Goal: Transaction & Acquisition: Purchase product/service

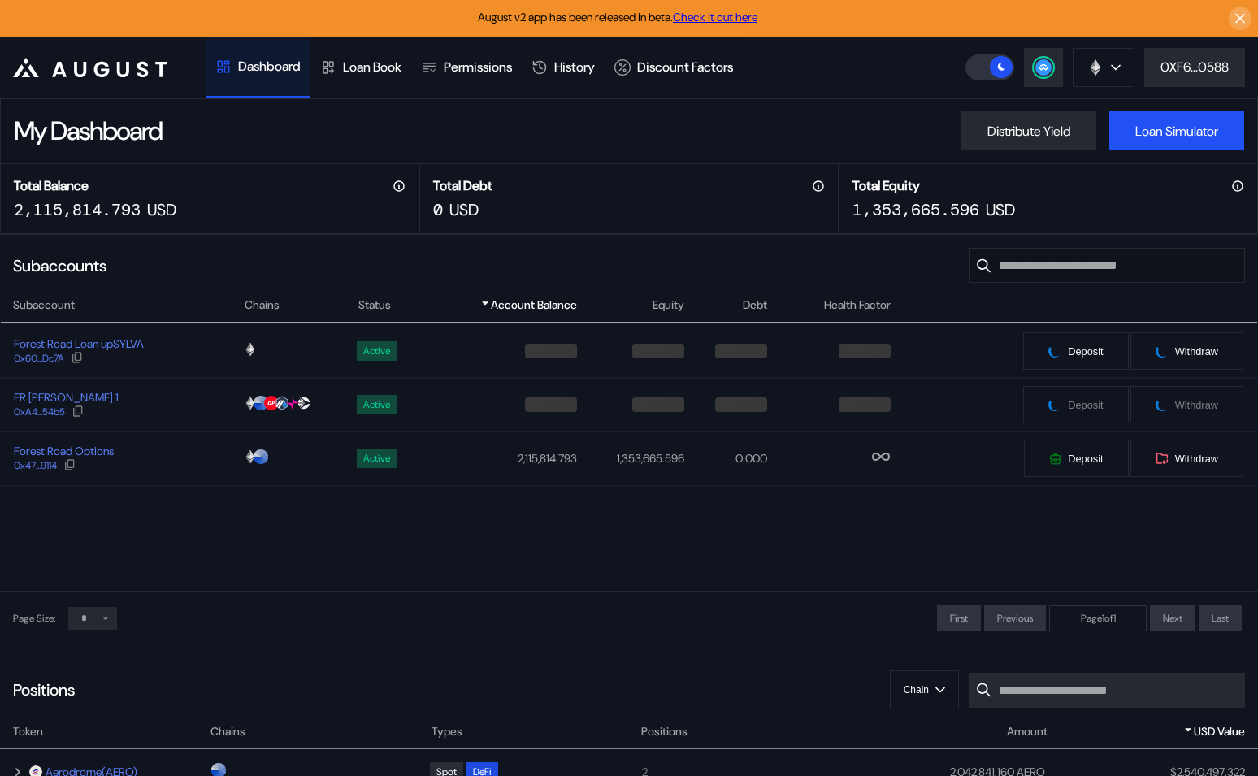
click at [157, 453] on div "Forest Road Options 0x47...9114" at bounding box center [122, 458] width 242 height 29
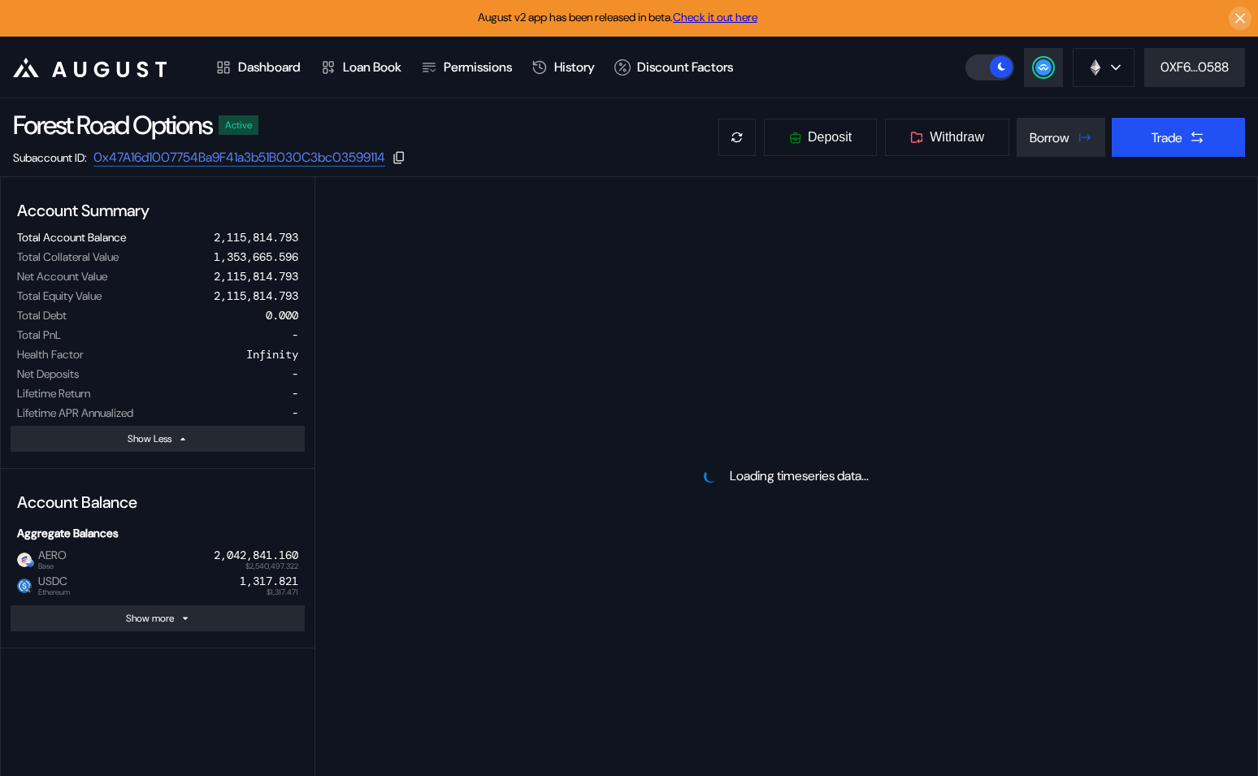
select select "*"
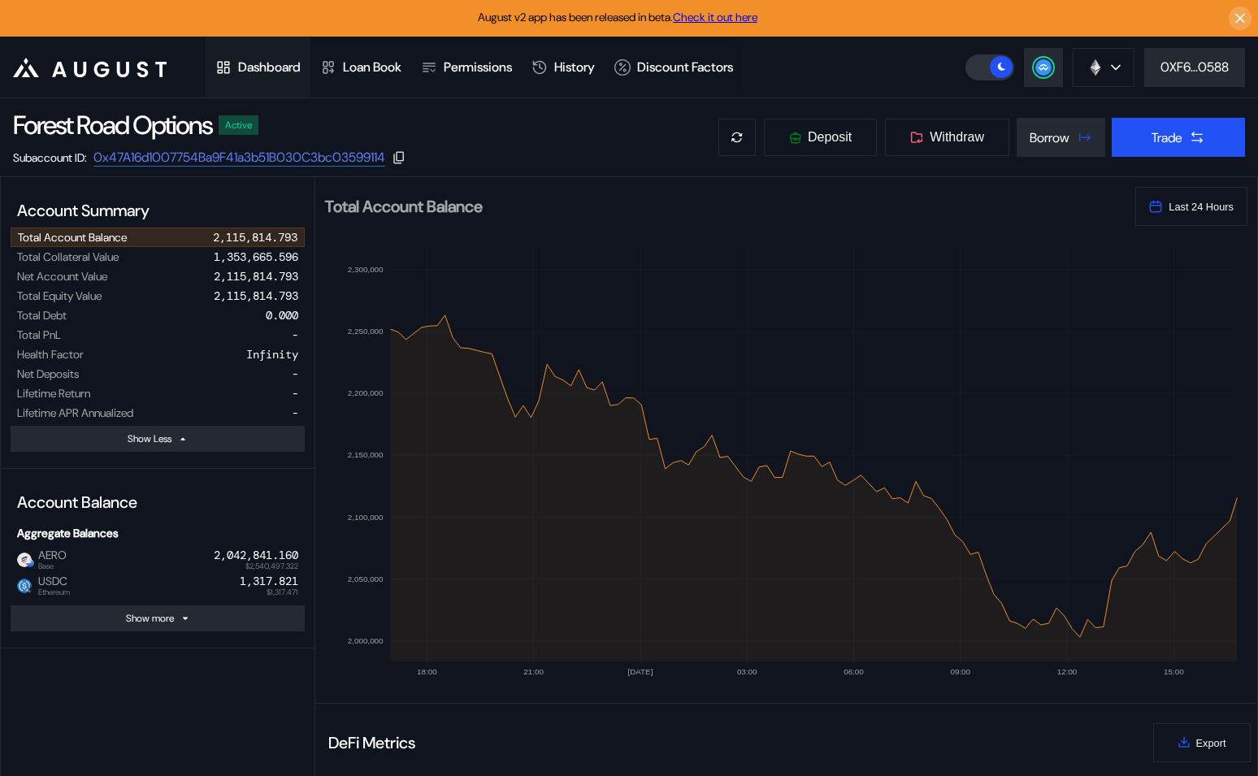
click at [252, 65] on div "Dashboard" at bounding box center [269, 66] width 63 height 17
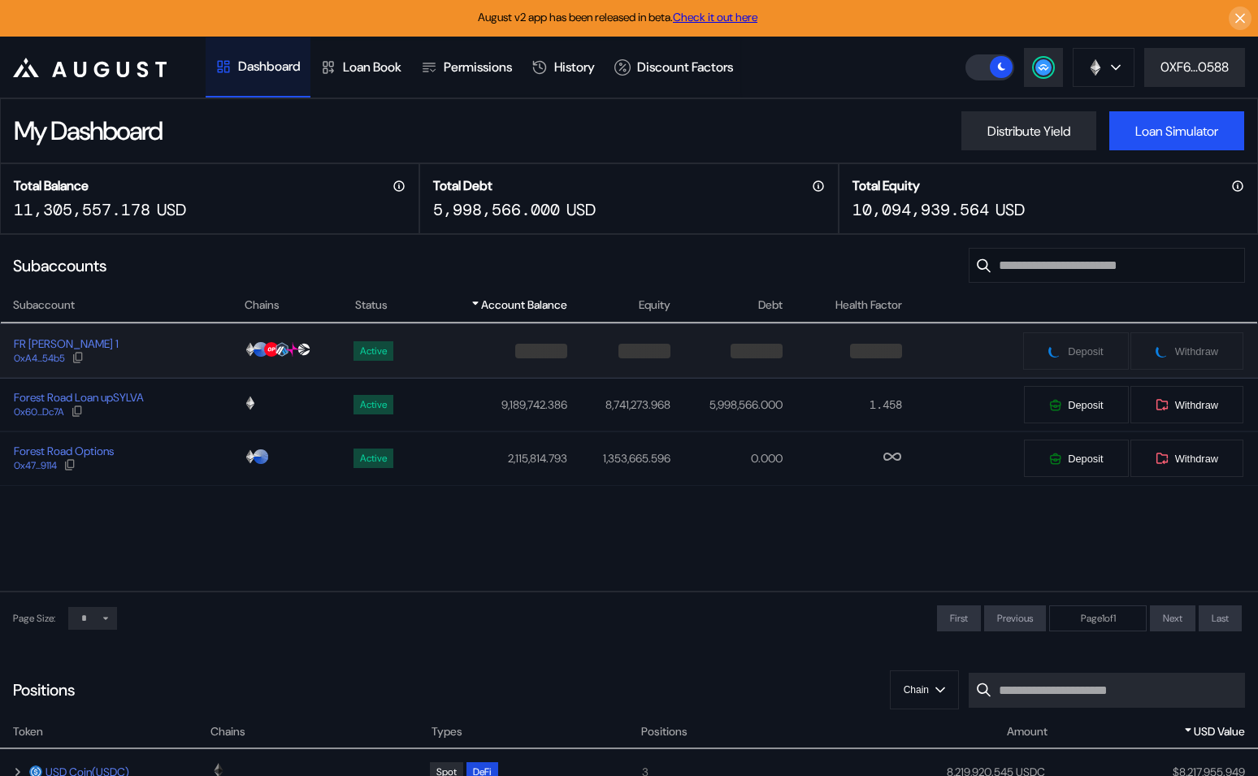
click at [149, 355] on div "FR [PERSON_NAME] 1 0xA4...54b5" at bounding box center [122, 350] width 242 height 29
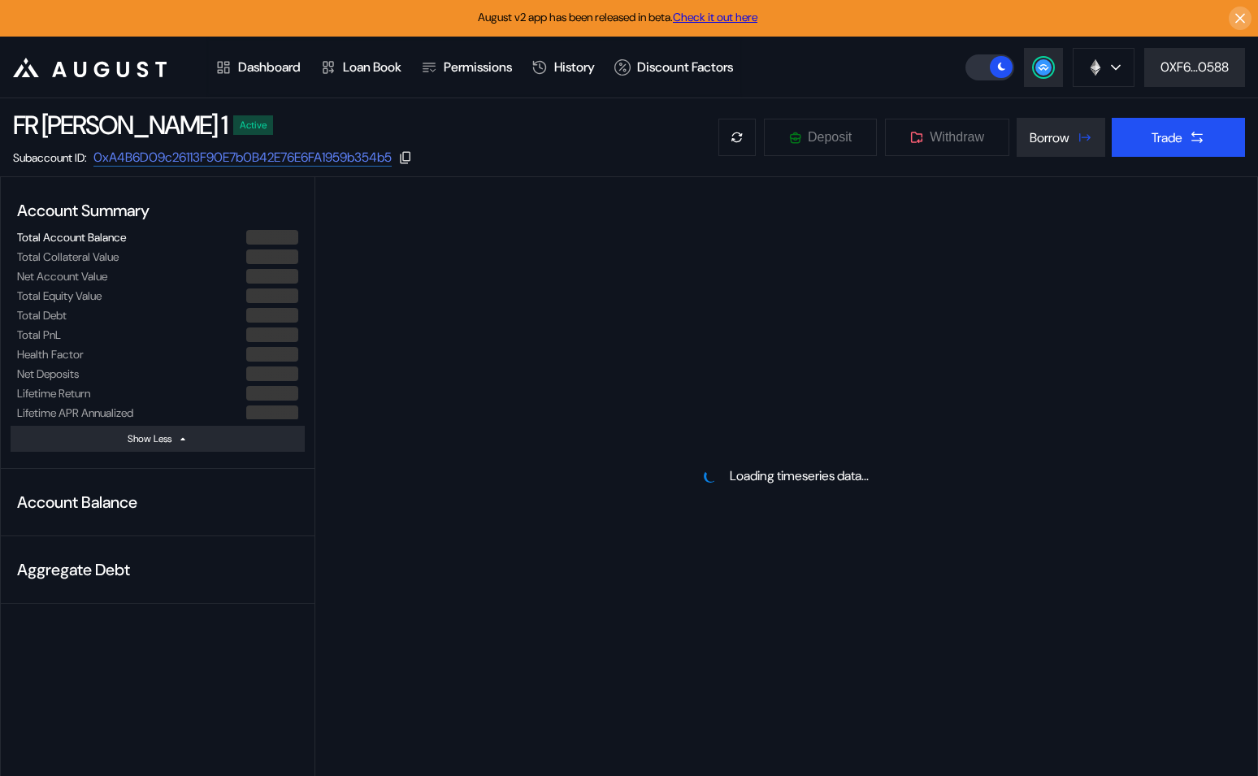
select select "*"
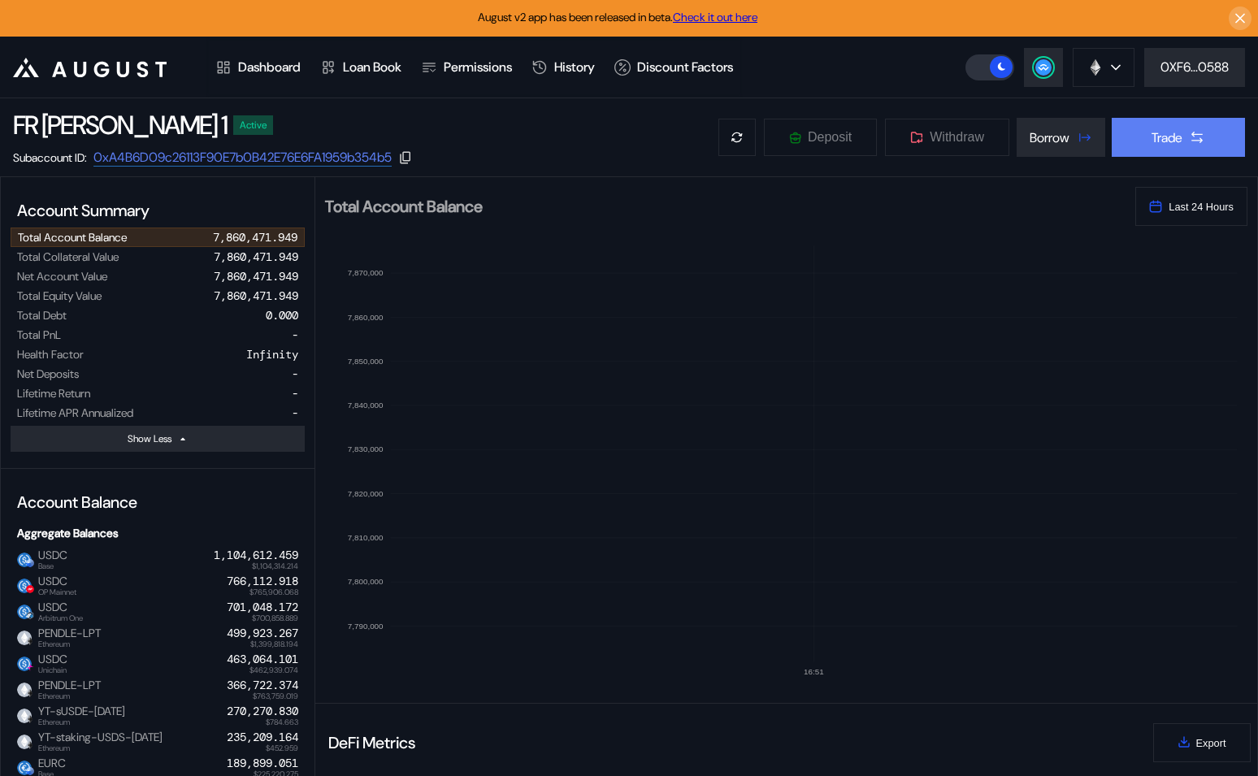
click at [1185, 136] on button "Trade" at bounding box center [1177, 137] width 133 height 39
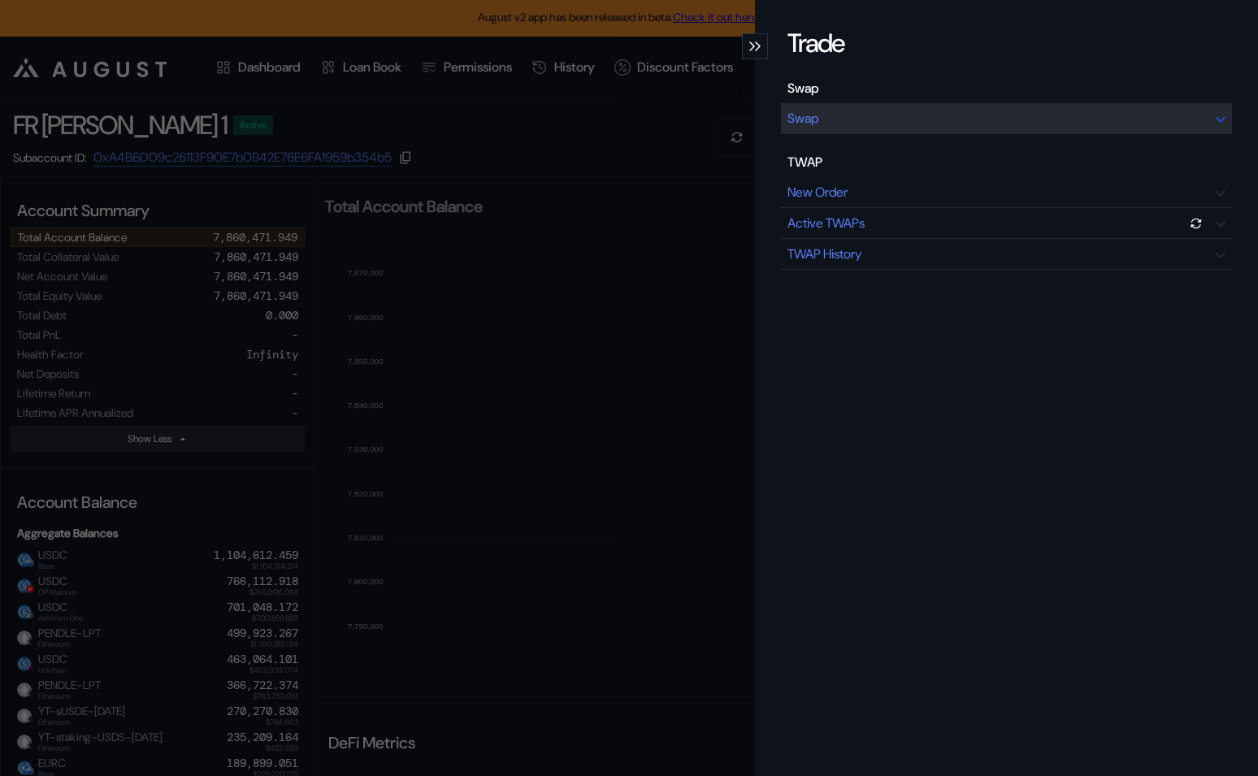
click at [865, 124] on div "Swap" at bounding box center [1006, 118] width 451 height 31
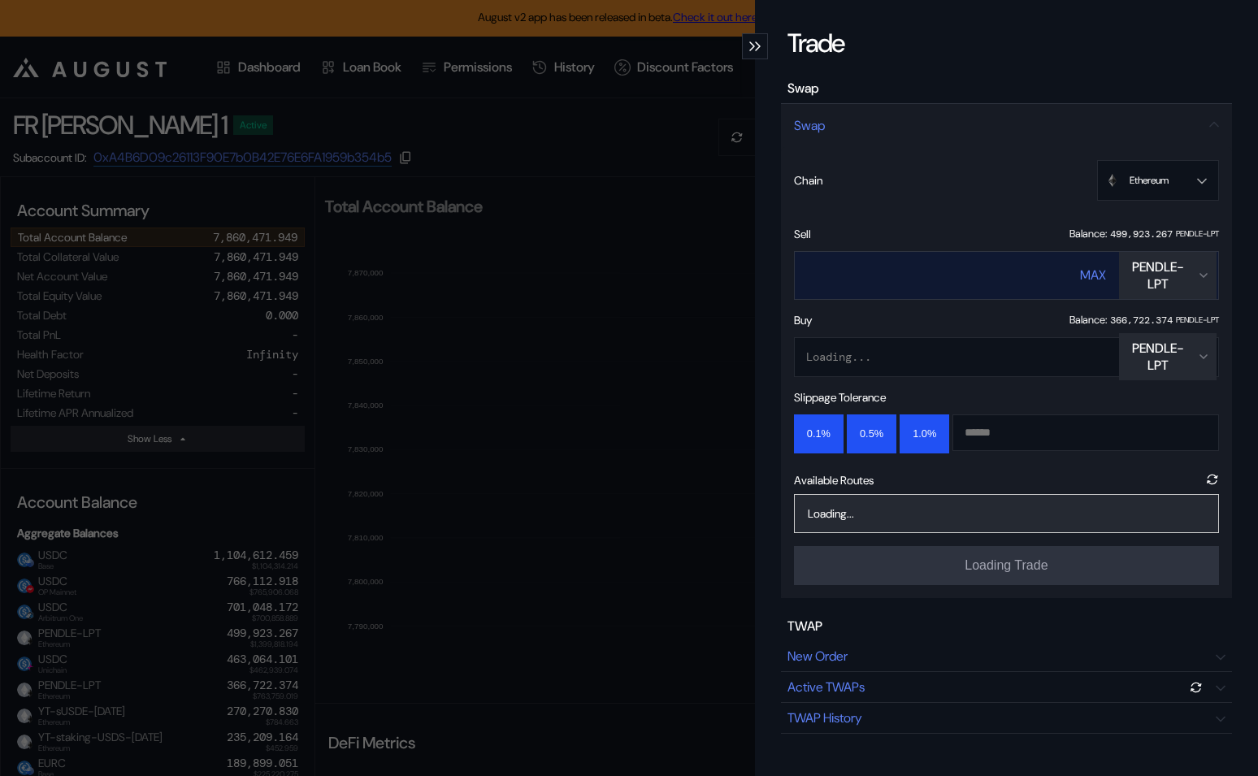
click at [1097, 280] on div "MAX" at bounding box center [1093, 274] width 26 height 17
type input "**********"
click at [1174, 280] on div "PENDLE-LPT" at bounding box center [1157, 275] width 65 height 34
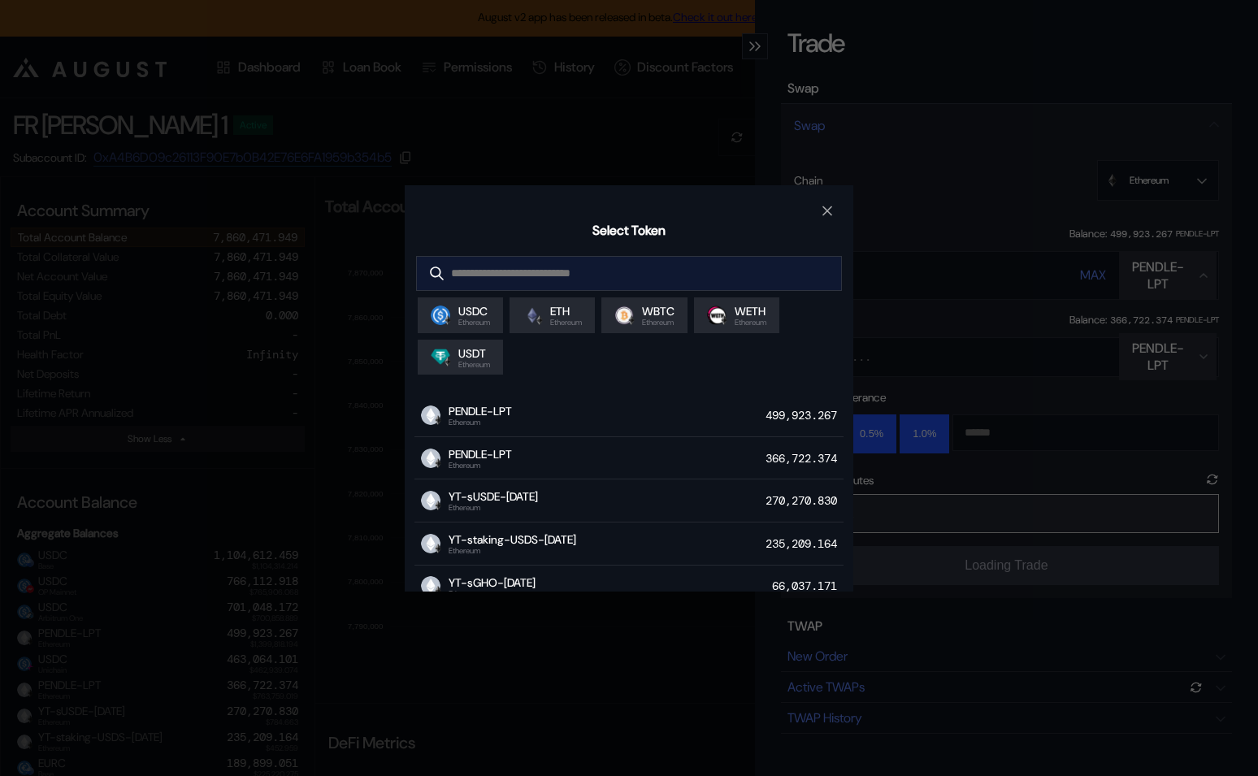
click at [599, 273] on input "modal" at bounding box center [617, 273] width 400 height 33
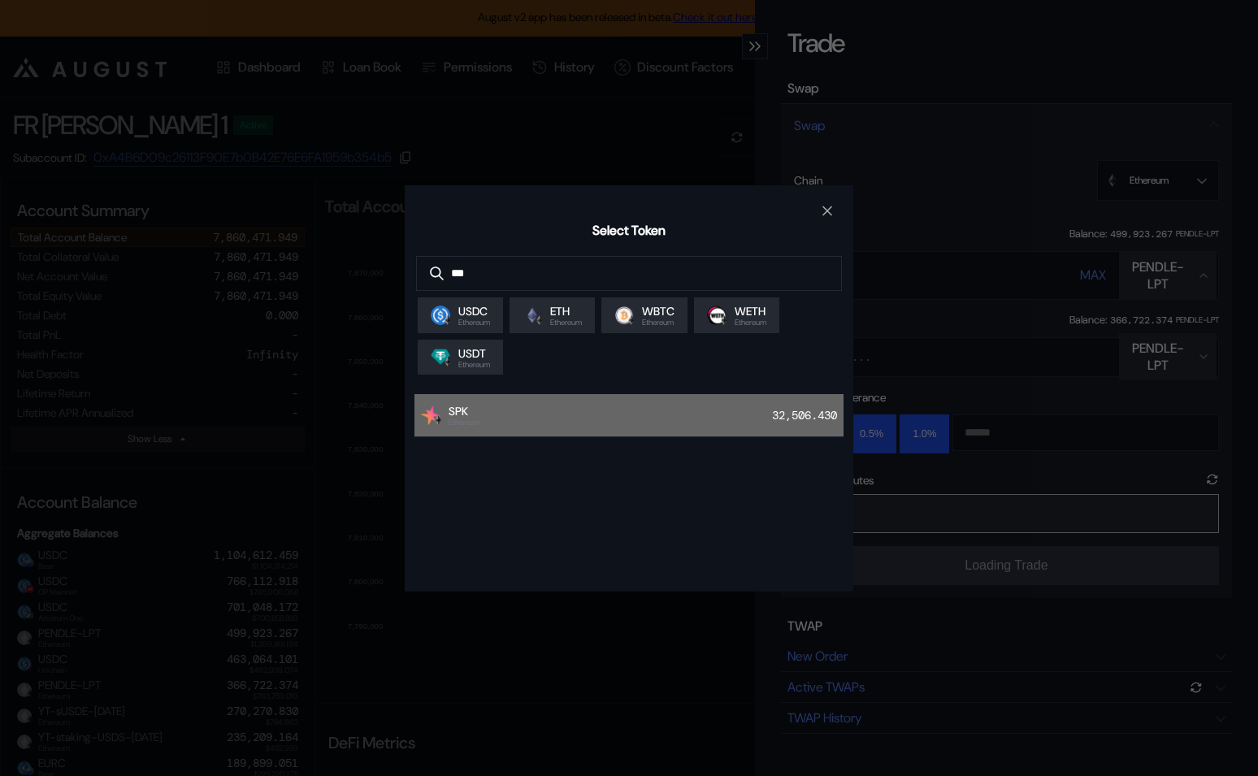
type input "***"
click at [592, 418] on div "SPK Ethereum 32,506.430" at bounding box center [628, 415] width 429 height 43
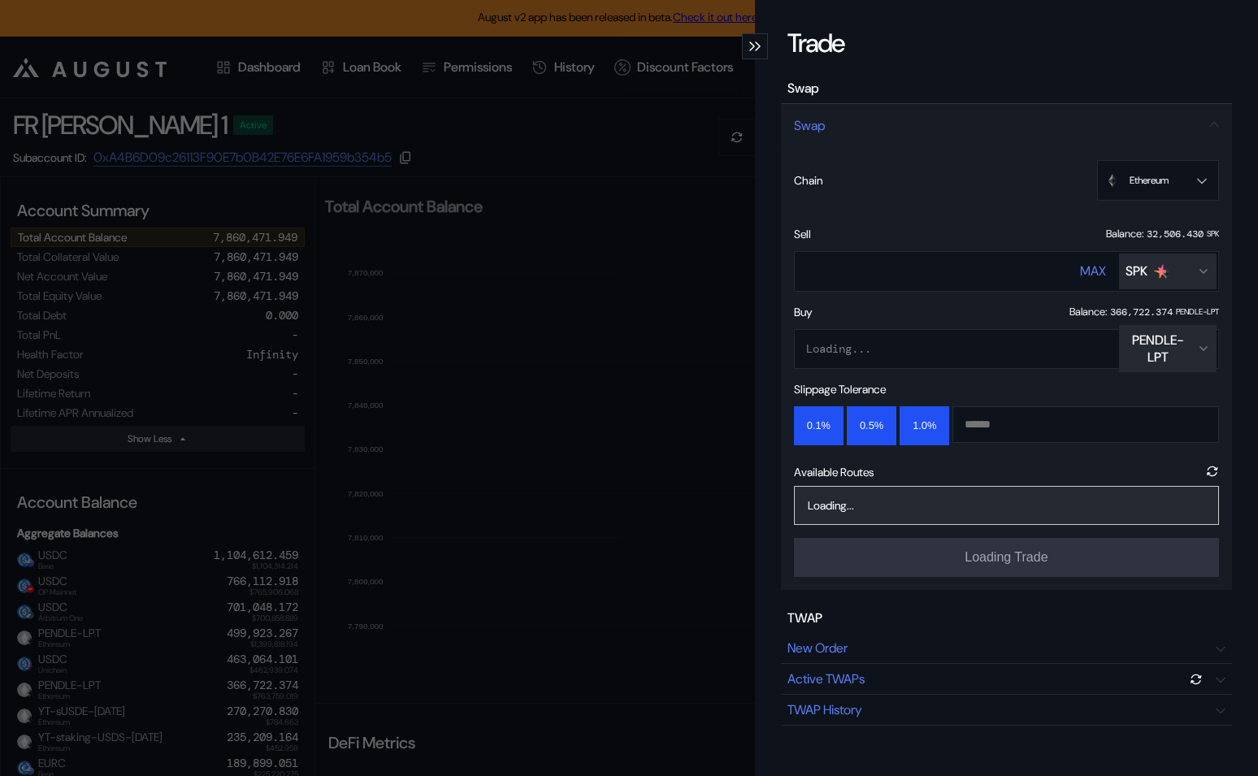
click at [1156, 354] on div "PENDLE-LPT" at bounding box center [1157, 348] width 65 height 34
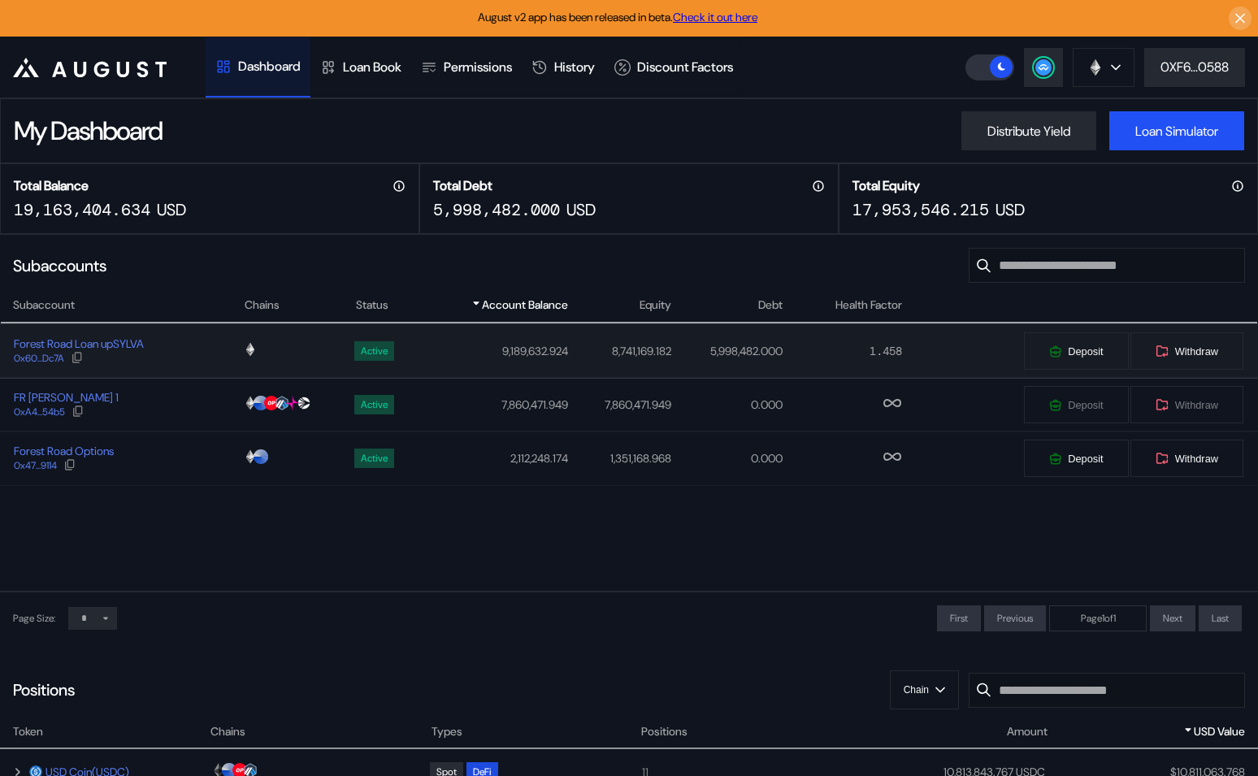
click at [163, 354] on div "Forest Road Loan upSYLVA 0x60...Dc7A" at bounding box center [122, 350] width 242 height 29
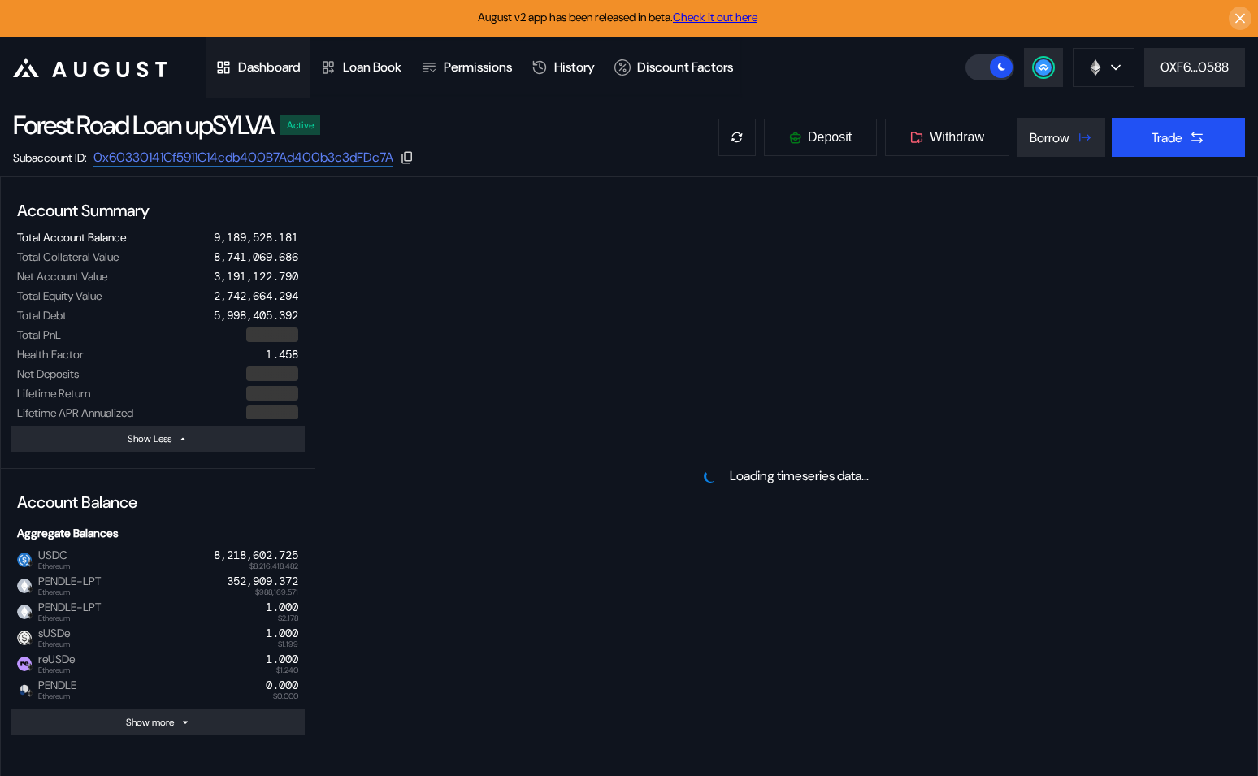
click at [260, 58] on div "Dashboard" at bounding box center [258, 67] width 105 height 60
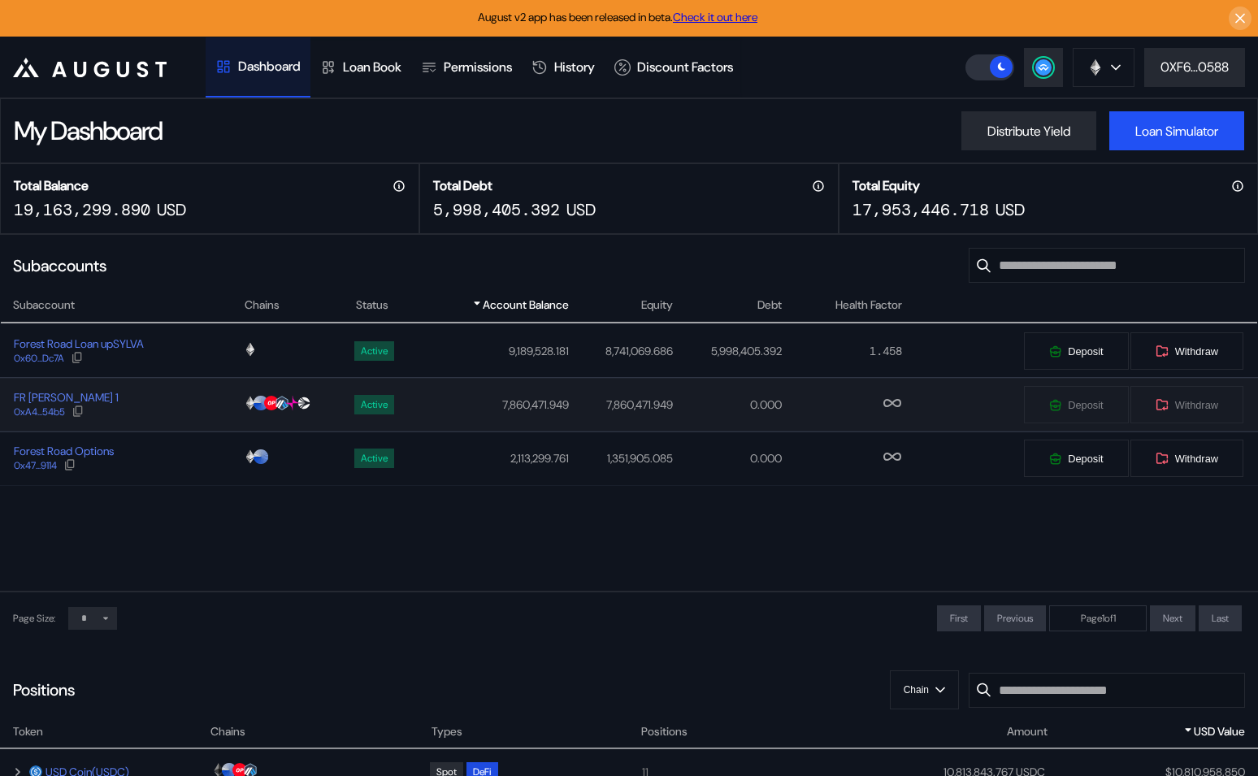
click at [194, 412] on div "FR [PERSON_NAME] 1 0xA4...54b5" at bounding box center [122, 404] width 242 height 29
select select "*"
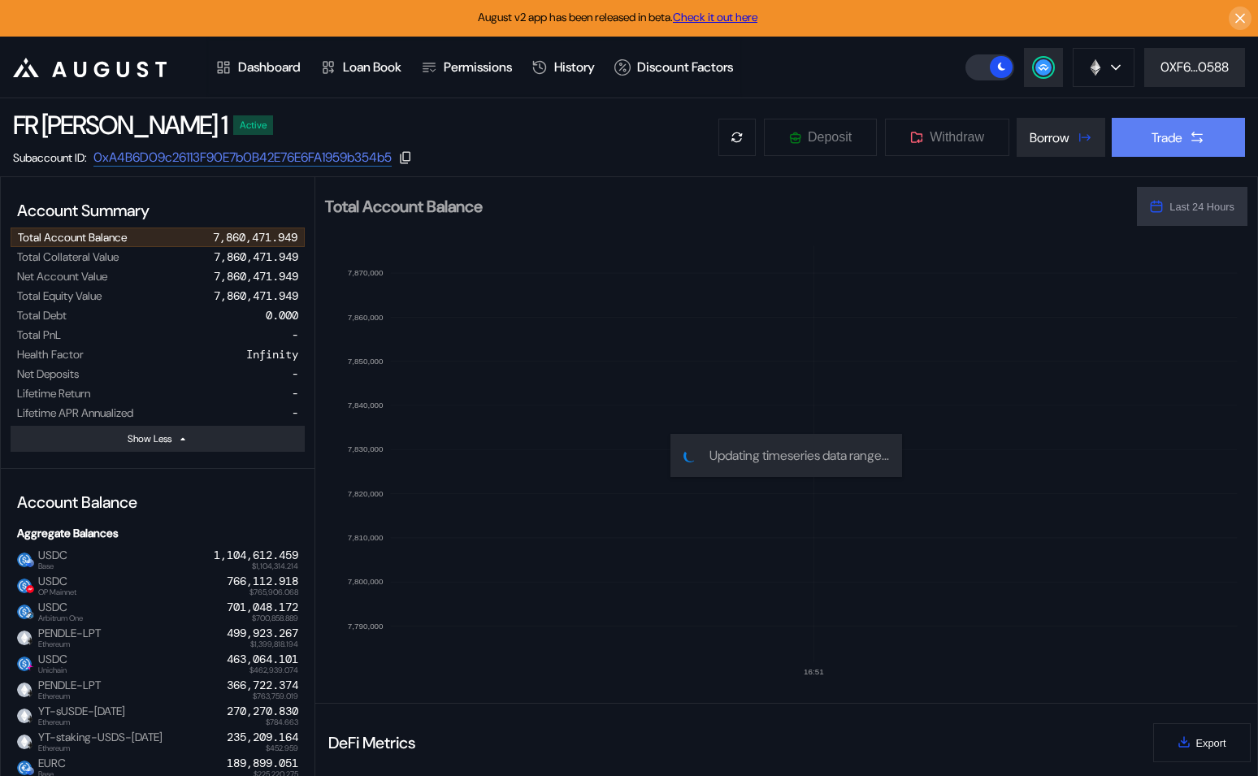
click at [1171, 122] on button "Trade" at bounding box center [1177, 137] width 133 height 39
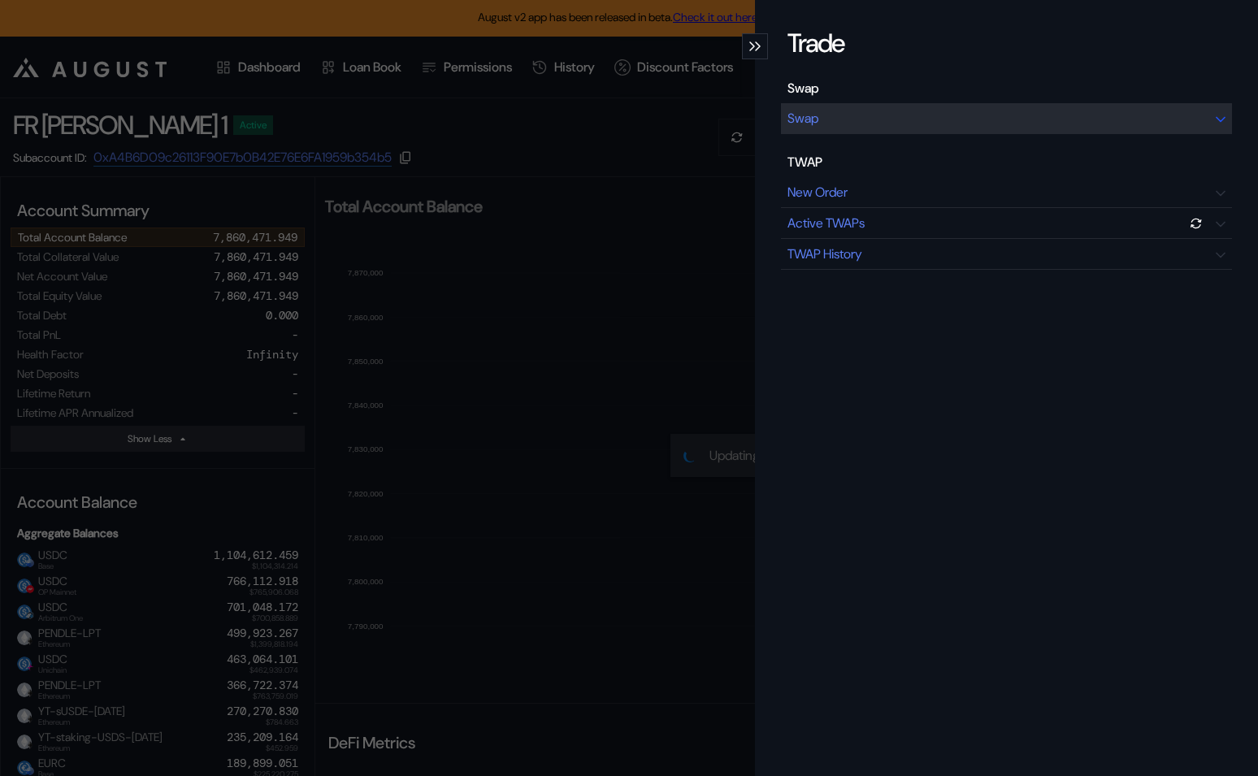
click at [943, 128] on div "Swap" at bounding box center [1006, 118] width 451 height 31
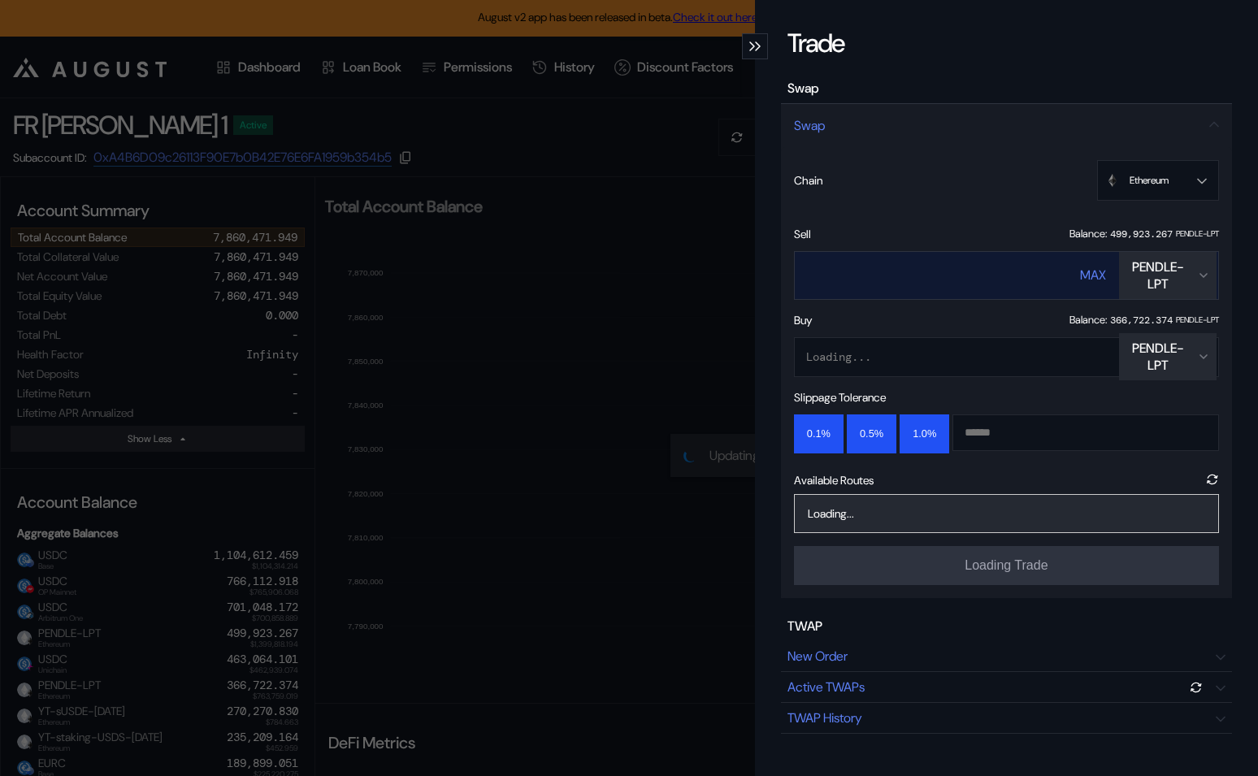
click at [1150, 275] on div "PENDLE-LPT" at bounding box center [1157, 275] width 65 height 34
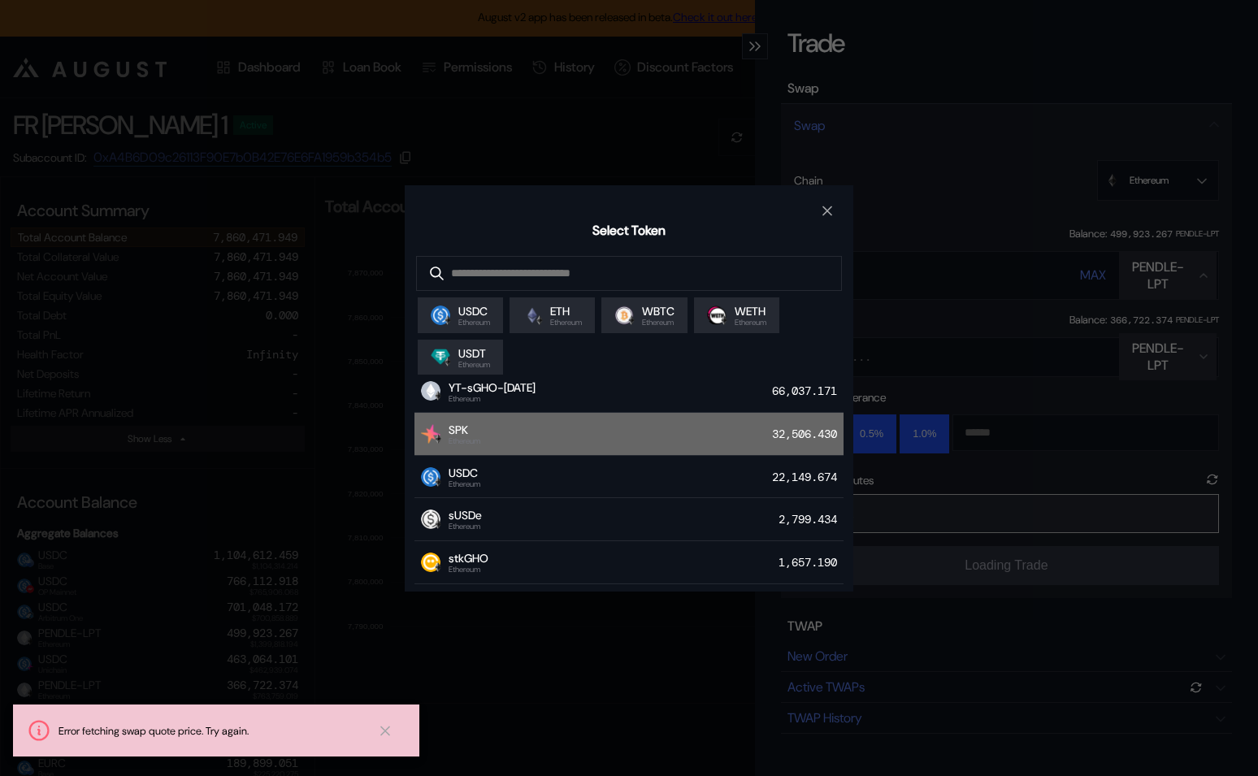
scroll to position [197, 0]
click at [615, 448] on div "SPK Ethereum 32,506.430" at bounding box center [628, 432] width 429 height 43
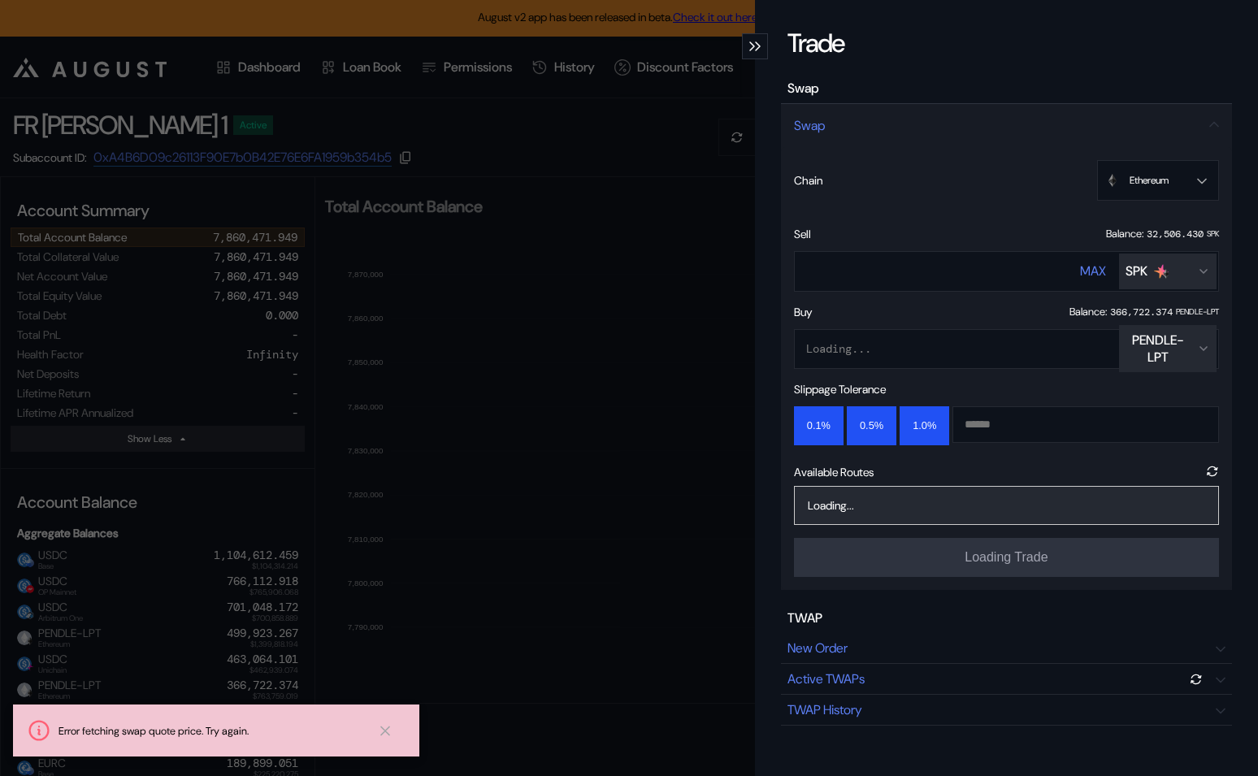
click at [1183, 347] on div "PENDLE-LPT" at bounding box center [1157, 348] width 65 height 34
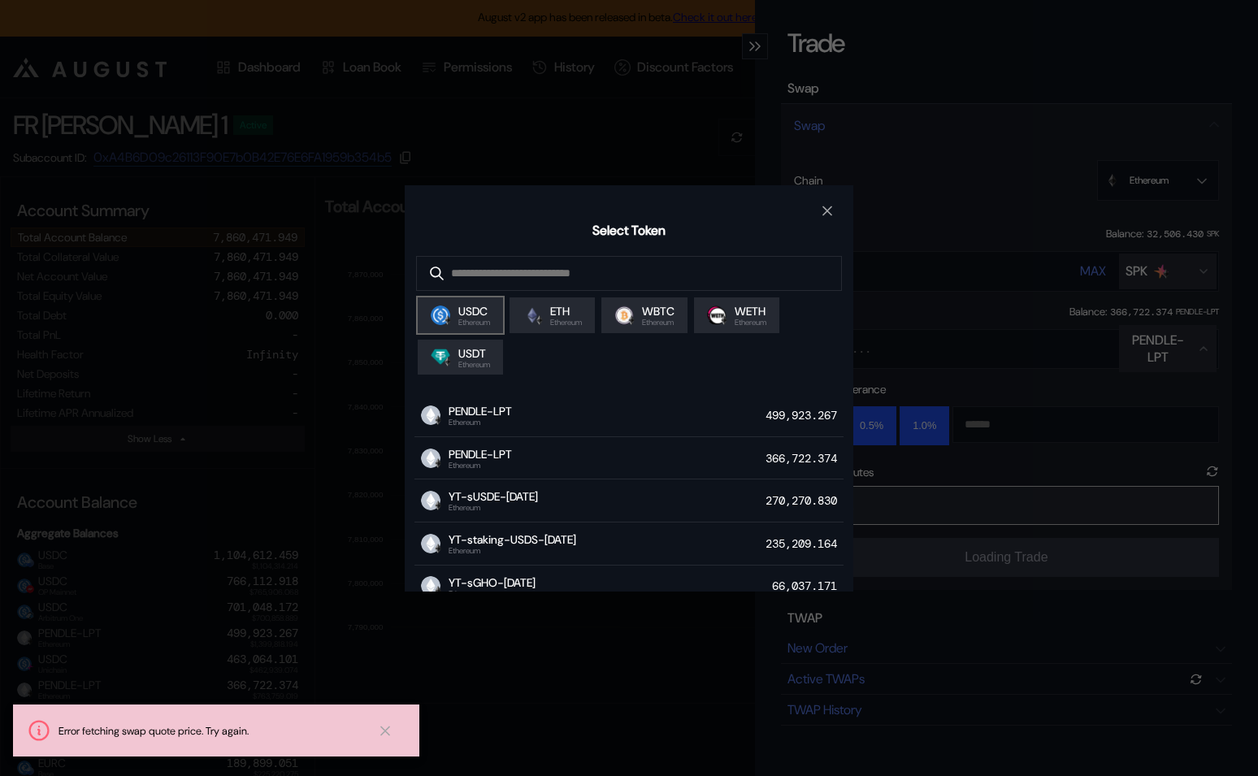
click at [465, 313] on span "USDC" at bounding box center [474, 311] width 32 height 15
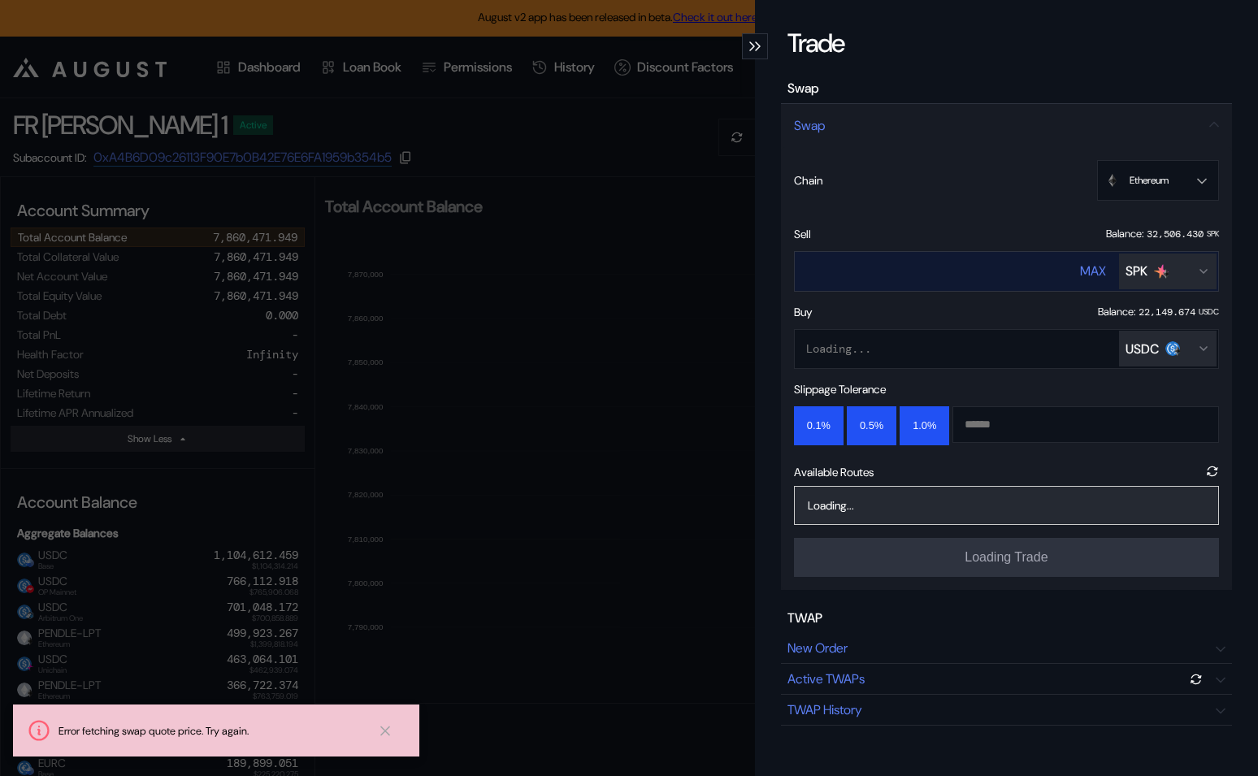
click at [1096, 271] on div "MAX" at bounding box center [1093, 270] width 26 height 17
type input "**********"
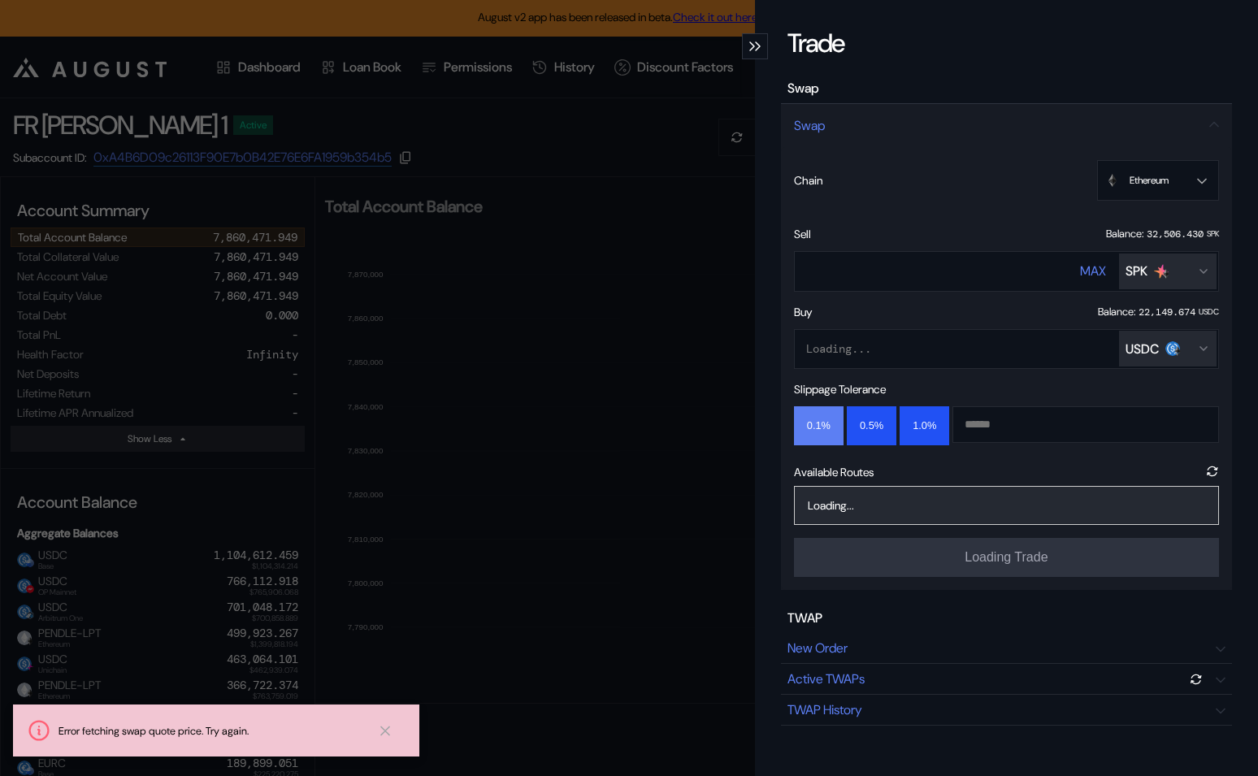
click at [821, 425] on button "0.1%" at bounding box center [819, 425] width 50 height 39
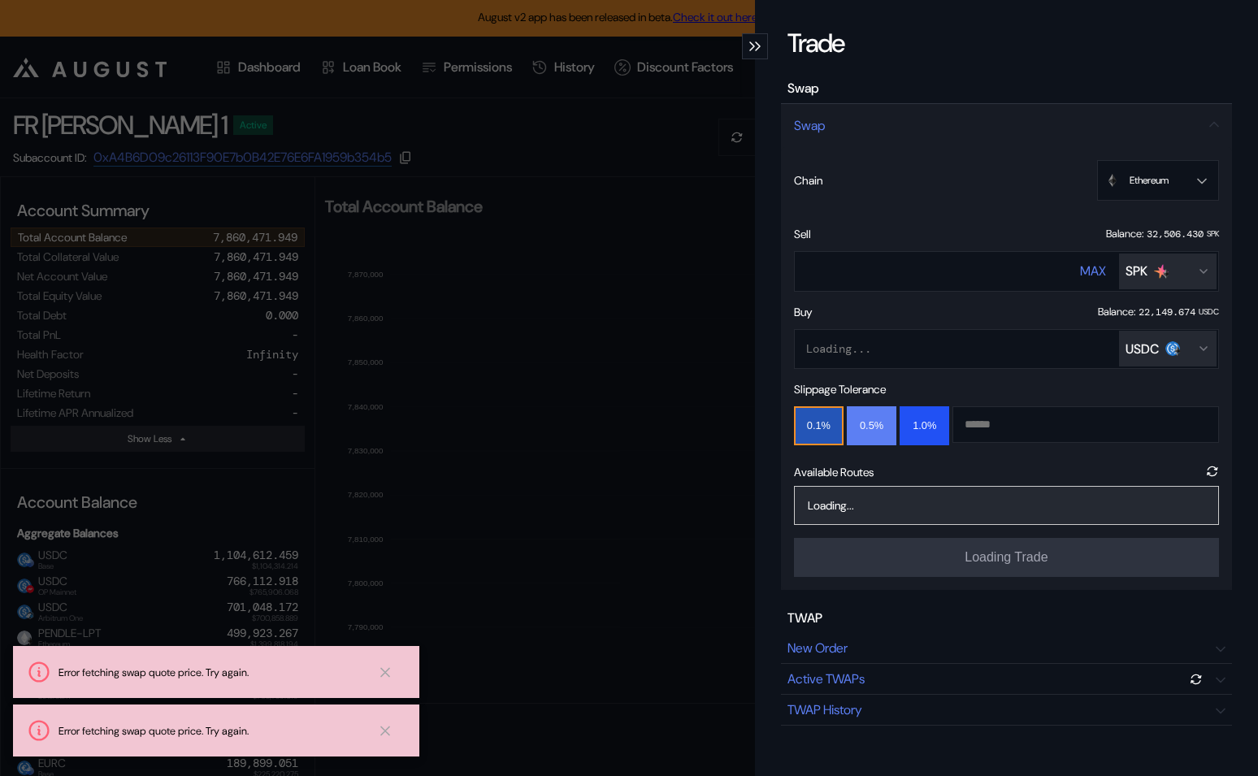
click at [873, 437] on button "0.5%" at bounding box center [872, 425] width 50 height 39
